Goal: Information Seeking & Learning: Check status

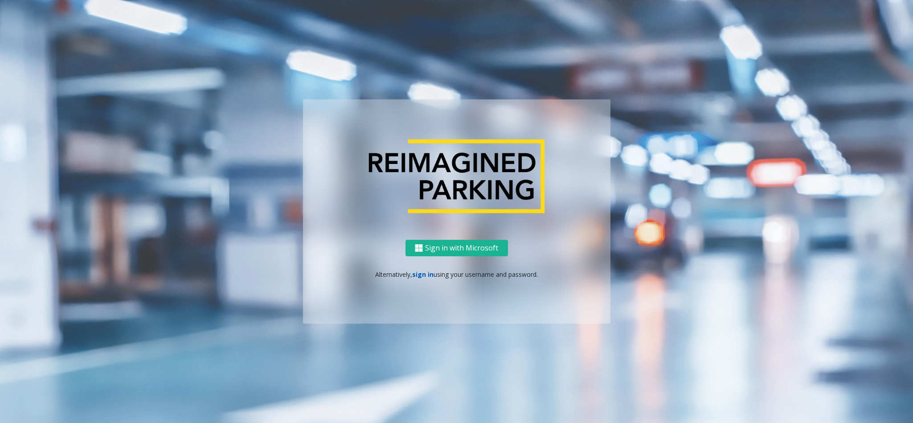
click at [420, 275] on link "sign in" at bounding box center [422, 274] width 21 height 8
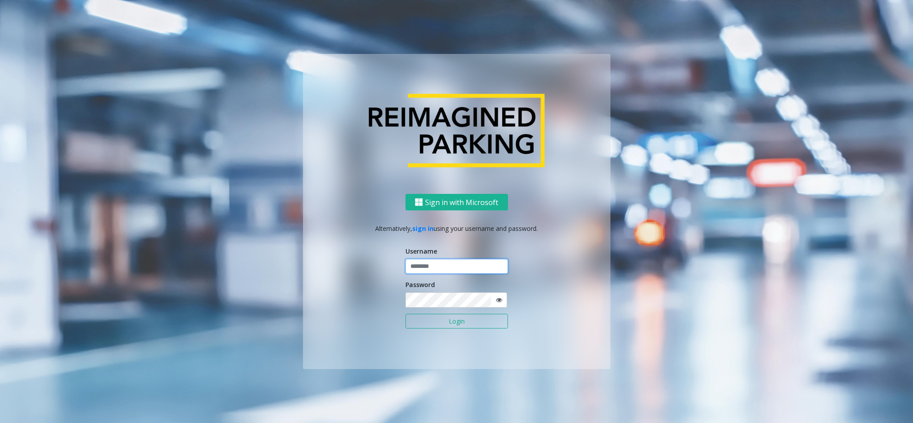
click at [424, 269] on input "text" at bounding box center [456, 266] width 102 height 15
type input "******"
click at [405, 314] on button "Login" at bounding box center [456, 321] width 102 height 15
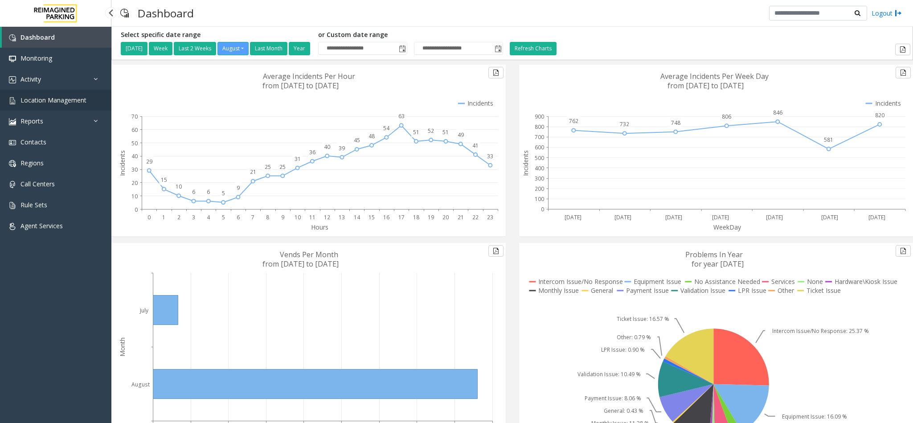
click at [81, 106] on link "Location Management" at bounding box center [55, 100] width 111 height 21
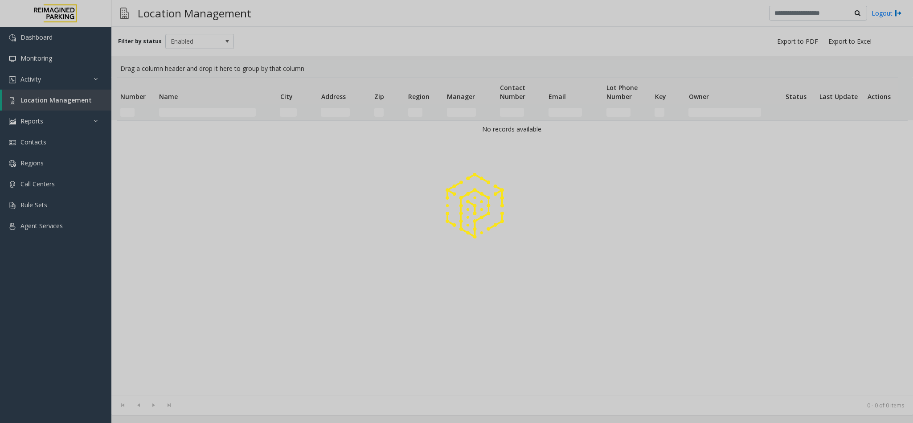
click at [196, 111] on div at bounding box center [456, 211] width 913 height 423
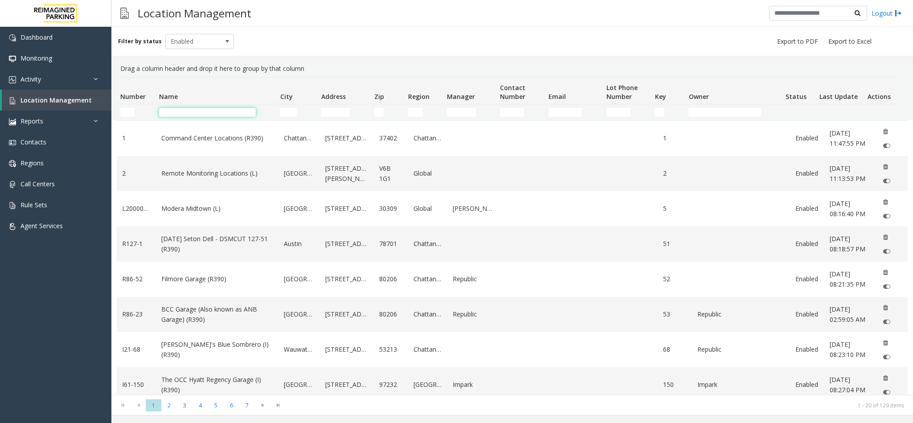
click at [196, 111] on input "Name Filter" at bounding box center [207, 112] width 97 height 9
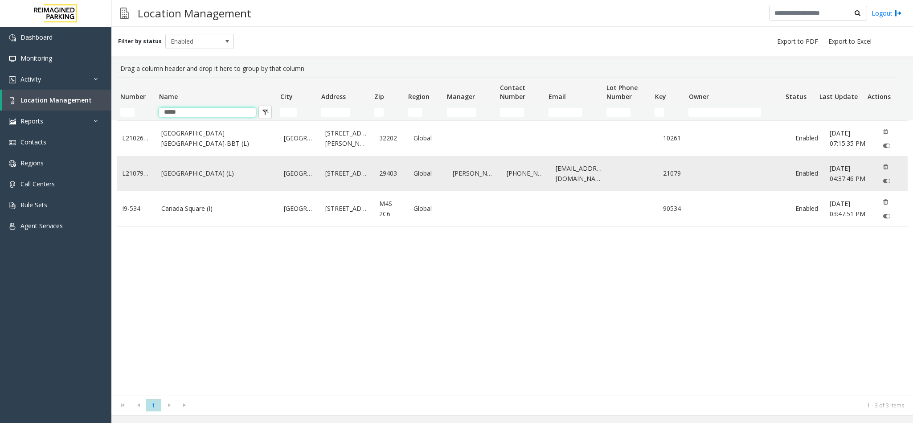
type input "*****"
click at [190, 169] on link "[GEOGRAPHIC_DATA] (L)" at bounding box center [217, 173] width 112 height 10
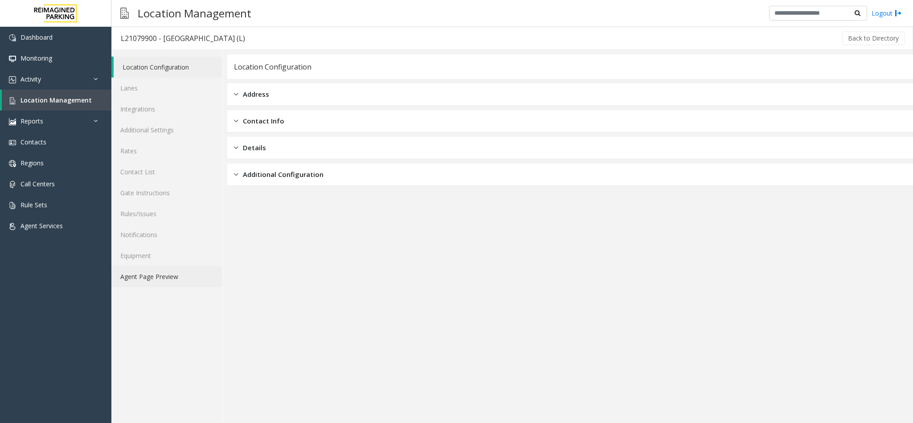
click at [171, 275] on link "Agent Page Preview" at bounding box center [166, 276] width 111 height 21
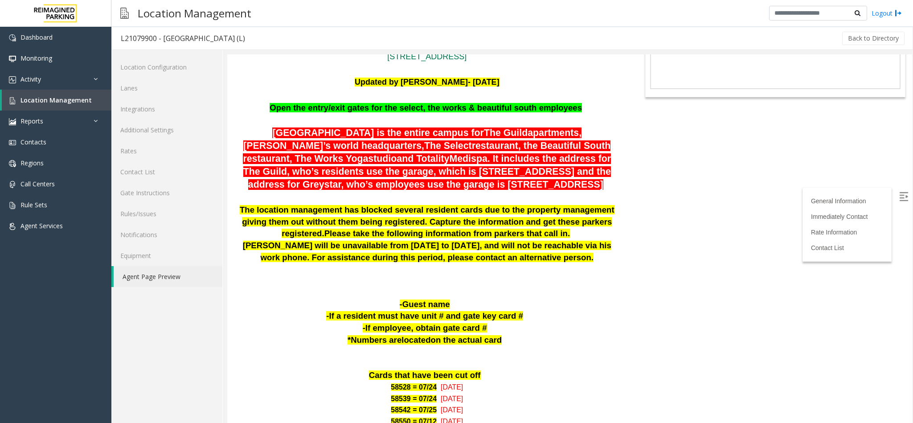
scroll to position [67, 0]
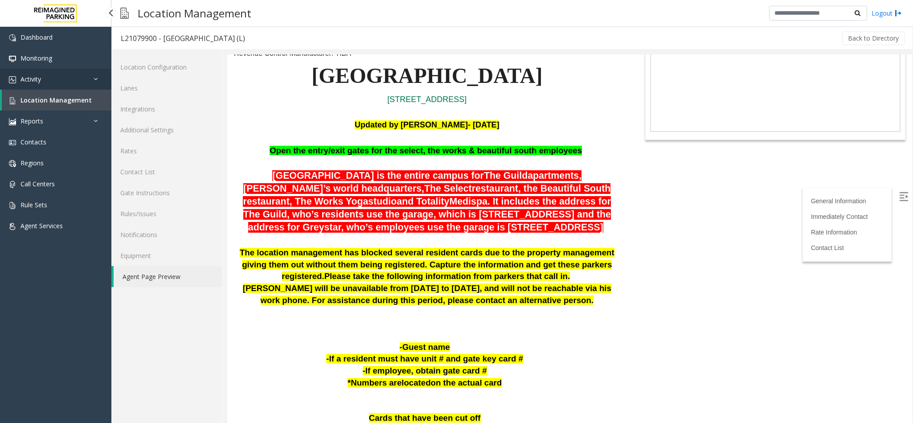
click at [68, 78] on link "Activity" at bounding box center [55, 79] width 111 height 21
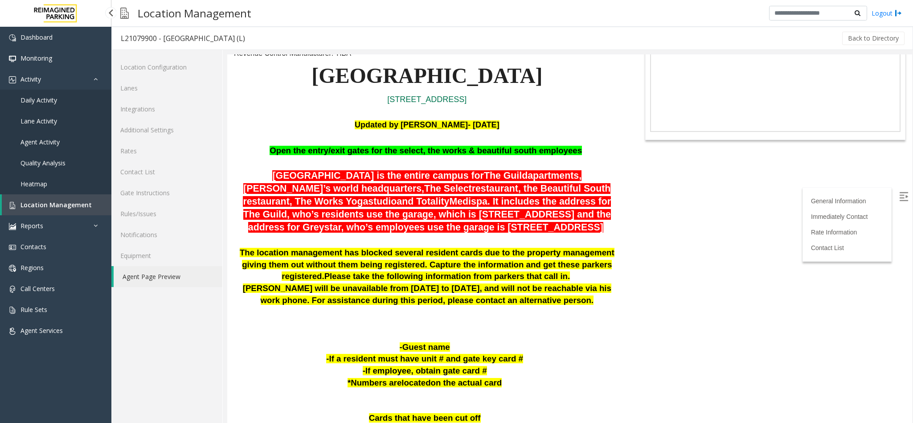
click at [70, 101] on link "Daily Activity" at bounding box center [55, 100] width 111 height 21
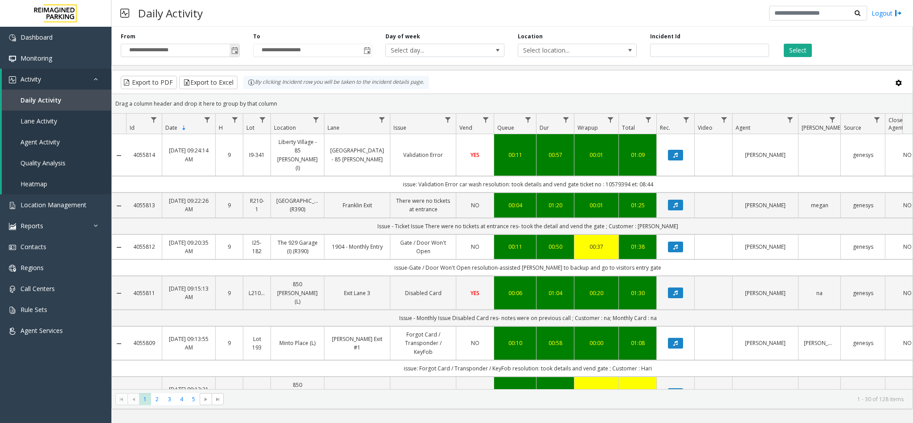
click at [229, 52] on input "**********" at bounding box center [180, 50] width 118 height 12
click at [231, 50] on span "Toggle popup" at bounding box center [234, 50] width 7 height 7
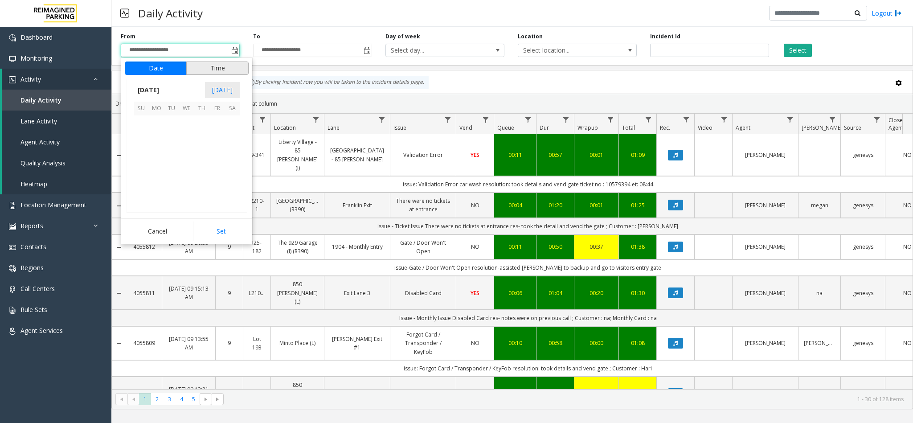
scroll to position [159717, 0]
click at [181, 155] on span "13" at bounding box center [186, 153] width 15 height 15
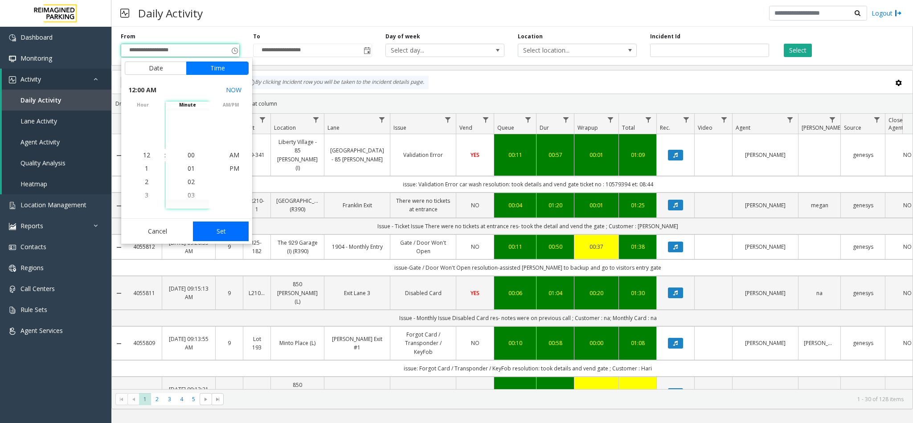
click at [213, 229] on button "Set" at bounding box center [221, 231] width 56 height 20
type input "**********"
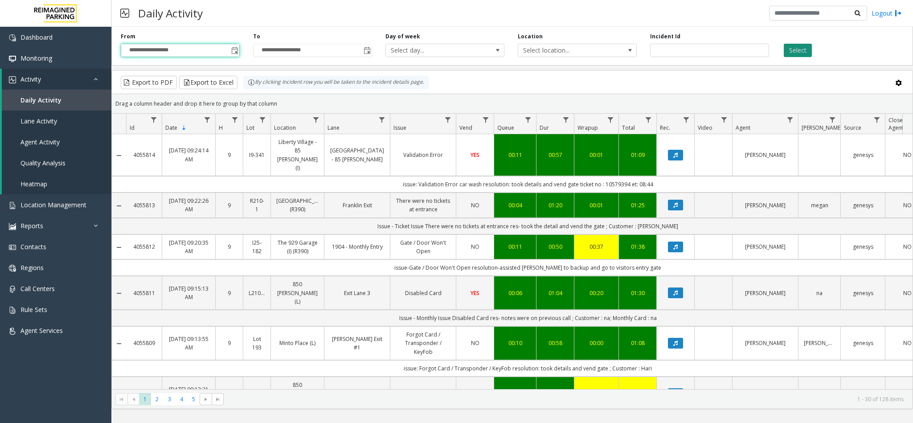
click at [785, 52] on button "Select" at bounding box center [798, 50] width 28 height 13
click at [792, 122] on span "Data table" at bounding box center [789, 119] width 7 height 7
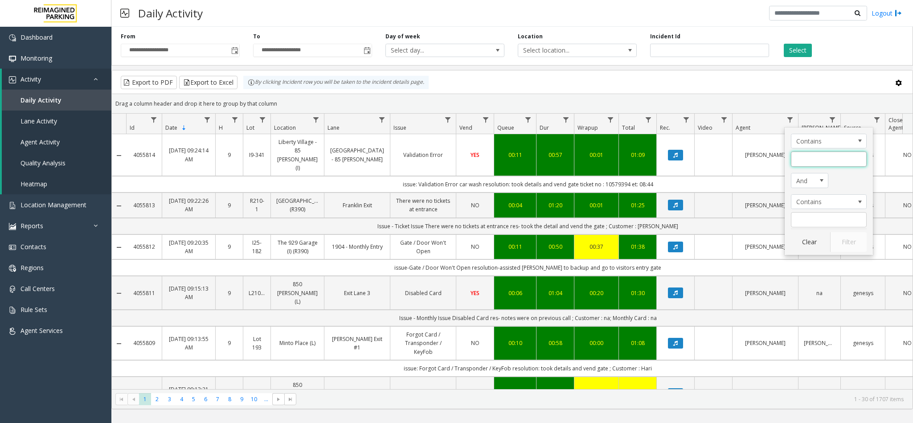
click at [800, 156] on input "Agent Filter" at bounding box center [829, 158] width 76 height 15
type input "*****"
click button "Filter" at bounding box center [848, 242] width 37 height 20
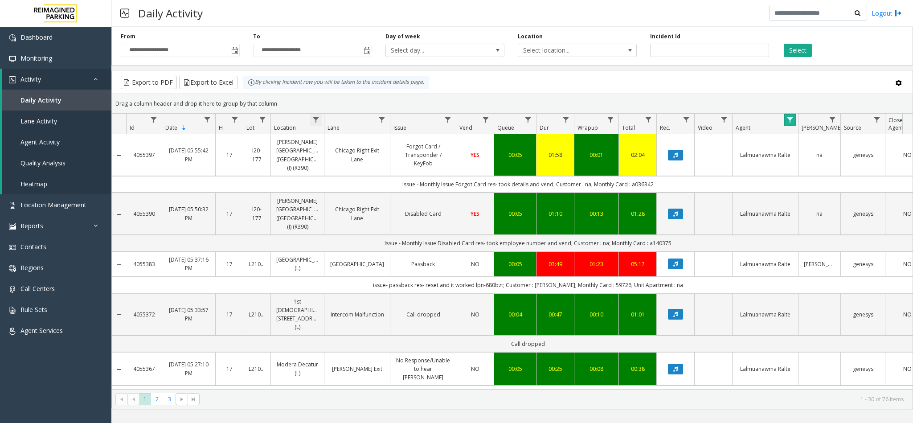
click at [319, 118] on span "Data table" at bounding box center [315, 119] width 7 height 7
click at [334, 155] on input "Location Filter" at bounding box center [355, 158] width 76 height 15
type input "***"
click button "Filter" at bounding box center [374, 242] width 37 height 20
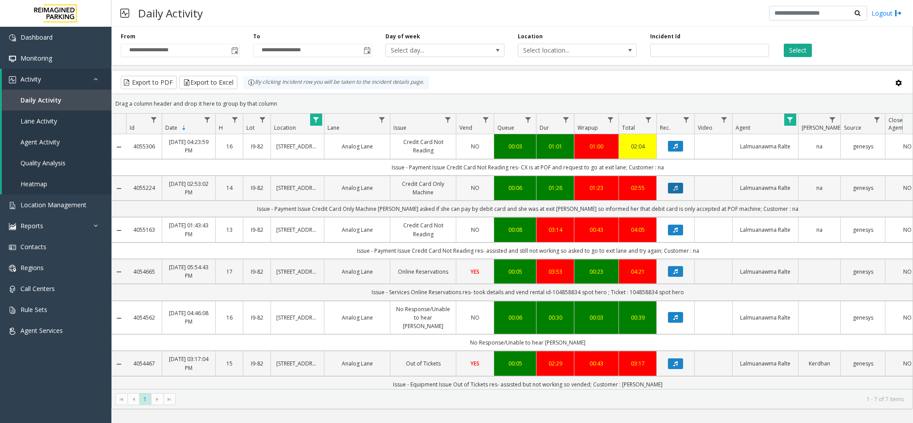
click at [675, 193] on button "Data table" at bounding box center [675, 188] width 15 height 11
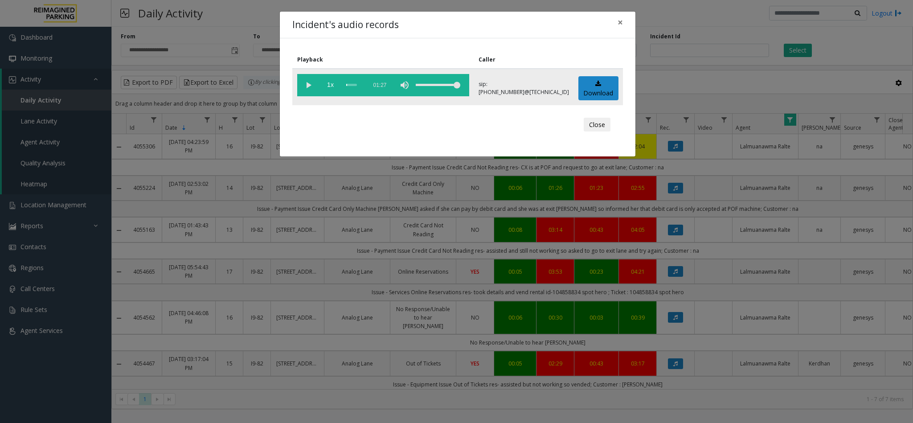
click at [311, 83] on vg-play-pause at bounding box center [308, 85] width 22 height 22
click at [622, 404] on div "Incident's audio records × Playback Caller 1x 01:27 sip:[PHONE_NUMBER]@[TECHNIC…" at bounding box center [456, 211] width 913 height 423
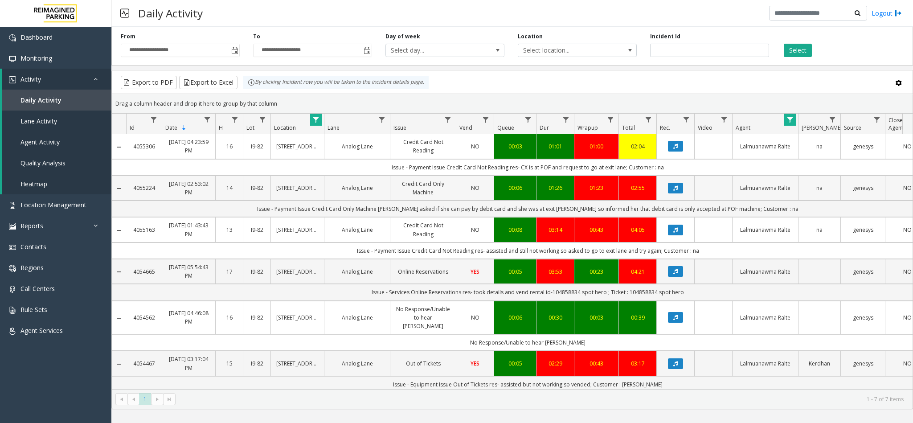
click at [675, 196] on td "Data table" at bounding box center [675, 188] width 38 height 25
click at [673, 193] on button "Data table" at bounding box center [675, 188] width 15 height 11
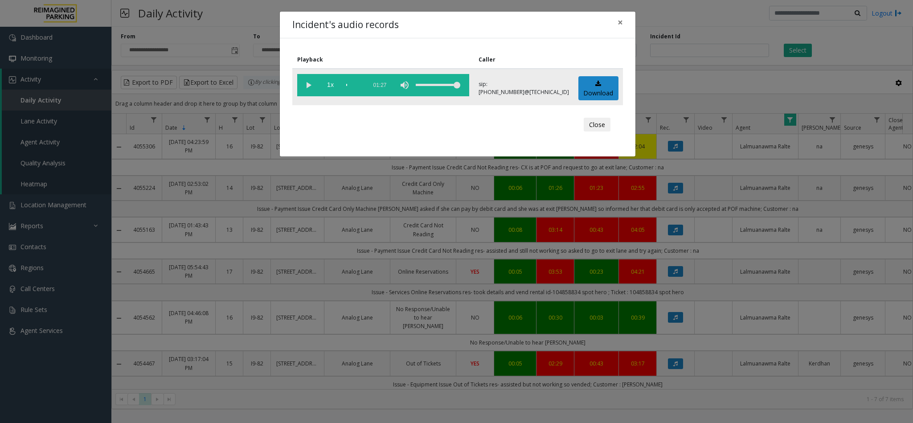
click at [307, 87] on vg-play-pause at bounding box center [308, 85] width 22 height 22
click at [597, 124] on button "Close" at bounding box center [597, 125] width 27 height 14
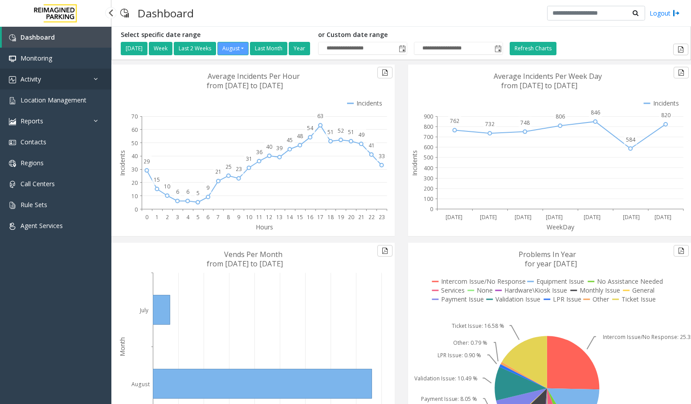
click at [54, 82] on link "Activity" at bounding box center [55, 79] width 111 height 21
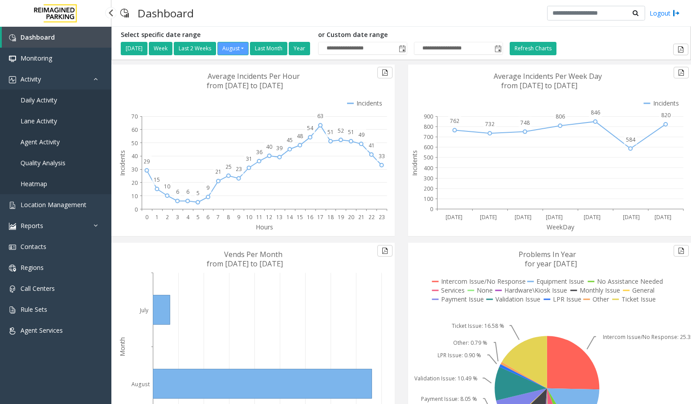
click at [58, 103] on link "Daily Activity" at bounding box center [55, 100] width 111 height 21
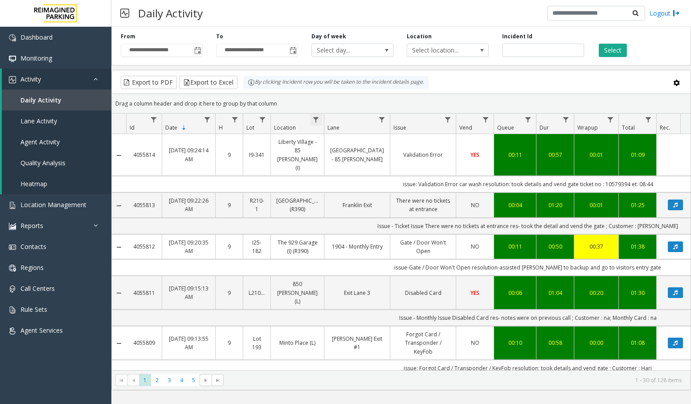
click at [315, 119] on span "Data table" at bounding box center [315, 119] width 7 height 7
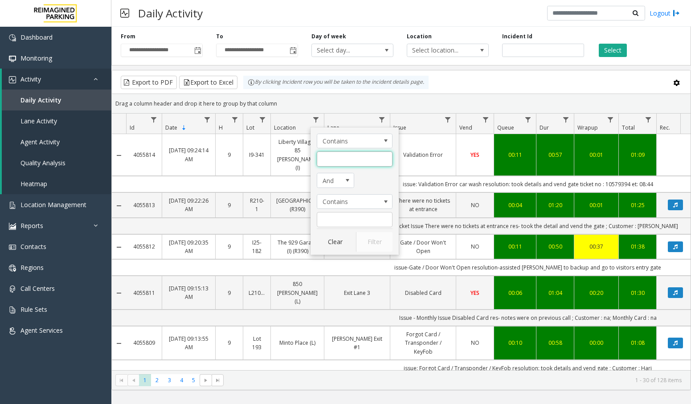
click at [342, 162] on input "Location Filter" at bounding box center [355, 158] width 76 height 15
type input "*******"
click button "Filter" at bounding box center [374, 242] width 37 height 20
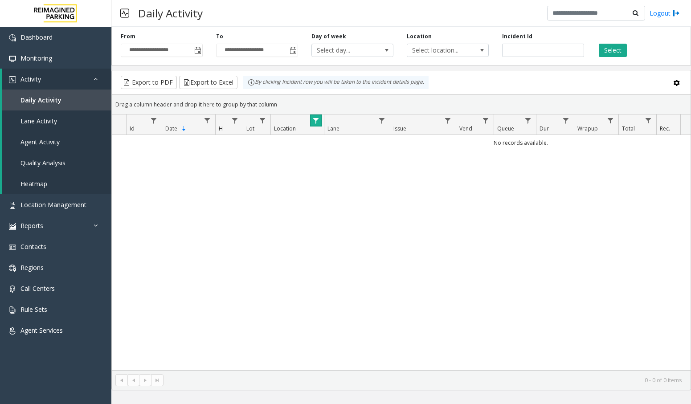
click at [317, 122] on span "Data table" at bounding box center [315, 120] width 7 height 7
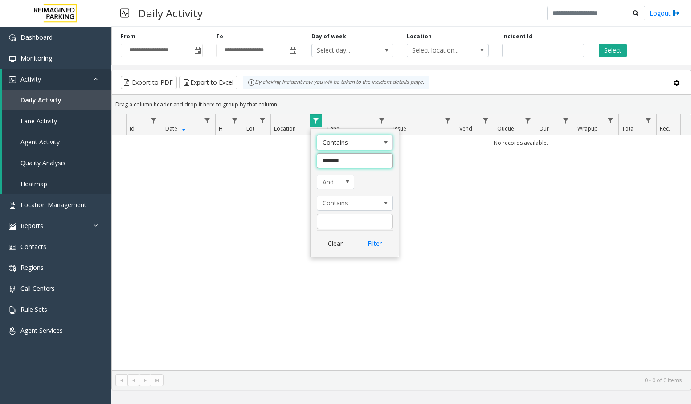
click at [356, 164] on input "*******" at bounding box center [355, 160] width 76 height 15
type input "*"
click at [337, 243] on button "Clear" at bounding box center [335, 244] width 37 height 20
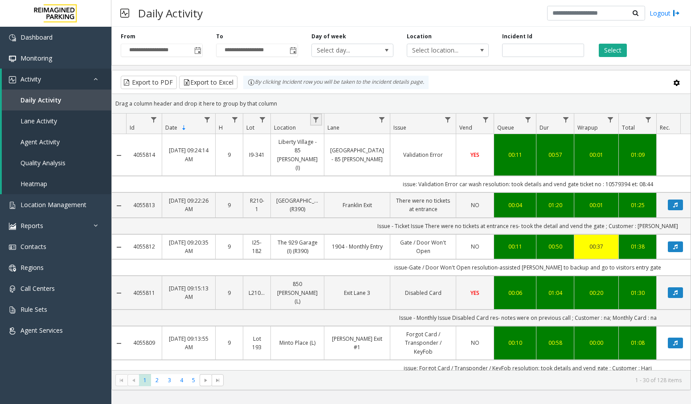
click at [315, 119] on span "Data table" at bounding box center [315, 119] width 7 height 7
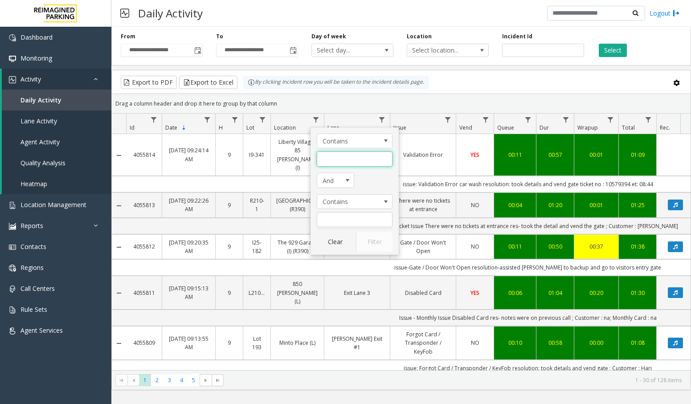
click at [323, 155] on input "Location Filter" at bounding box center [355, 158] width 76 height 15
type input "******"
click button "Filter" at bounding box center [374, 242] width 37 height 20
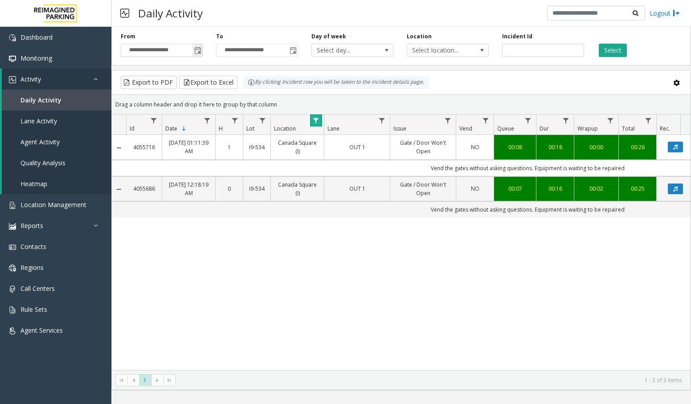
click at [196, 53] on span "Toggle popup" at bounding box center [197, 50] width 7 height 7
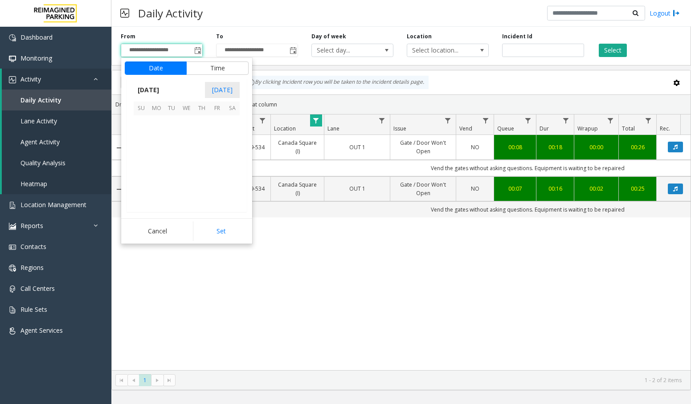
scroll to position [159717, 0]
click at [188, 155] on span "13" at bounding box center [186, 153] width 15 height 15
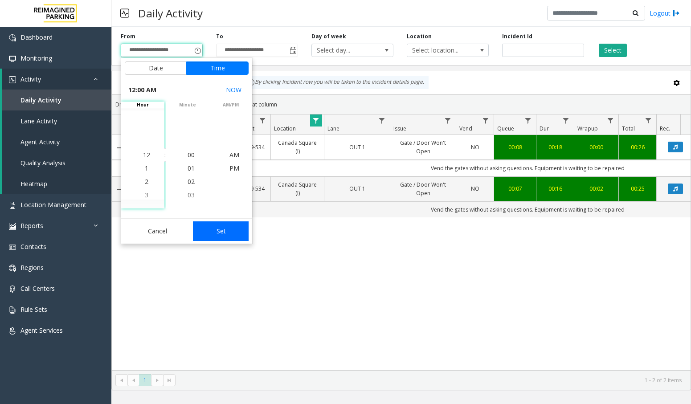
click at [221, 228] on button "Set" at bounding box center [221, 231] width 56 height 20
type input "**********"
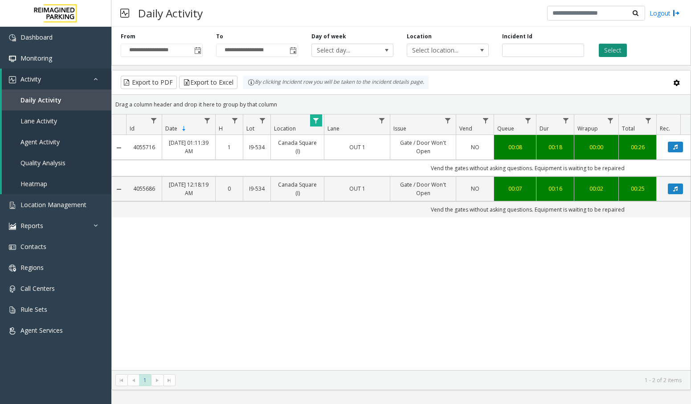
click at [611, 52] on button "Select" at bounding box center [613, 50] width 28 height 13
